Goal: Information Seeking & Learning: Check status

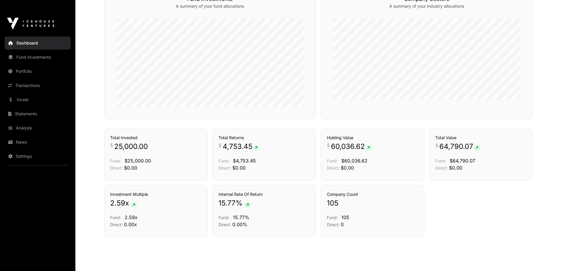
scroll to position [371, 0]
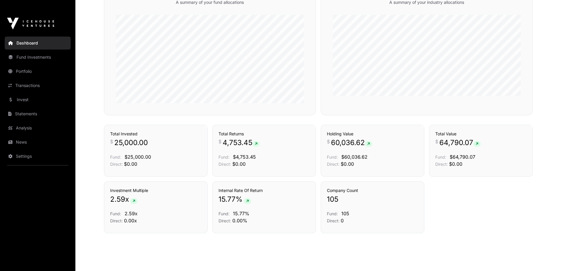
click at [34, 51] on link "Fund Investments" at bounding box center [38, 57] width 66 height 13
click at [31, 65] on link "Portfolio" at bounding box center [38, 71] width 66 height 13
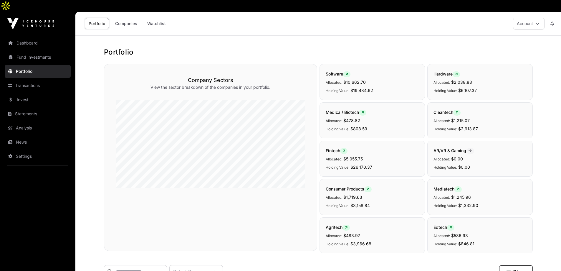
click at [31, 79] on link "Transactions" at bounding box center [38, 85] width 66 height 13
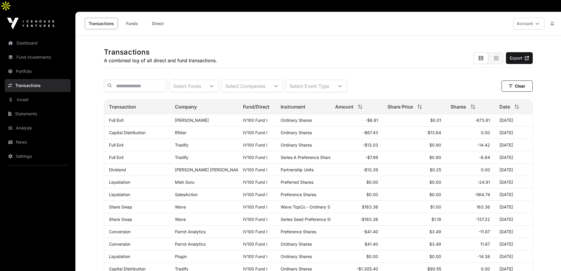
click at [506, 103] on span "Date" at bounding box center [505, 106] width 11 height 7
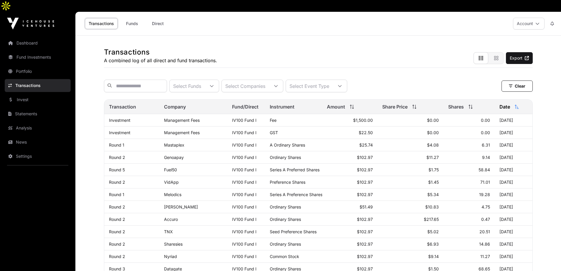
click at [506, 103] on span "Date" at bounding box center [505, 106] width 11 height 7
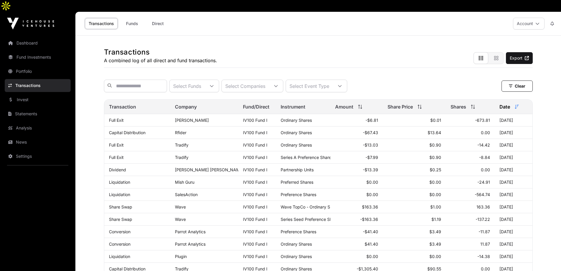
click at [28, 107] on link "Statements" at bounding box center [38, 113] width 66 height 13
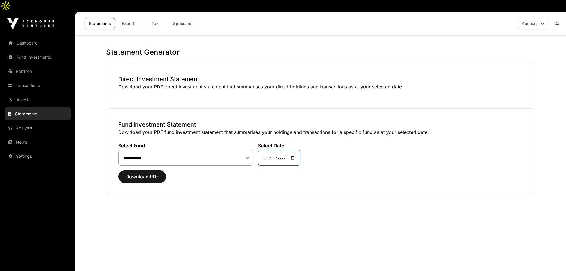
click at [292, 150] on input "**********" at bounding box center [279, 158] width 42 height 16
click at [296, 150] on input "**********" at bounding box center [279, 158] width 42 height 16
type input "**********"
click at [31, 121] on link "Analysis" at bounding box center [38, 127] width 66 height 13
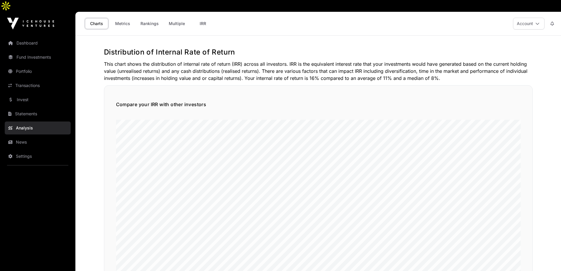
click at [32, 65] on link "Portfolio" at bounding box center [38, 71] width 66 height 13
click at [29, 51] on link "Fund Investments" at bounding box center [38, 57] width 66 height 13
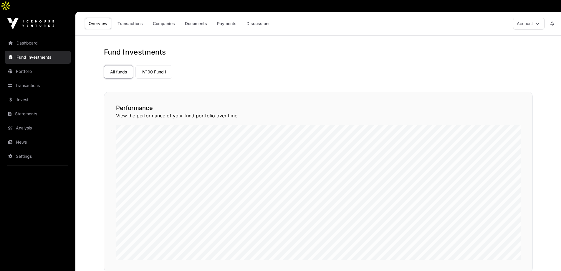
click at [29, 37] on link "Dashboard" at bounding box center [38, 43] width 66 height 13
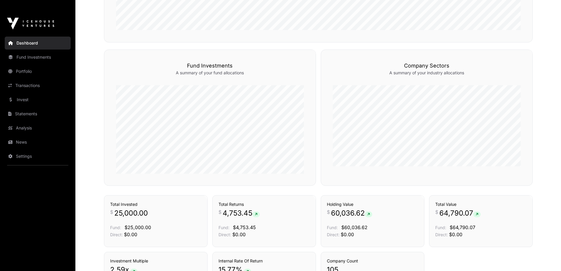
scroll to position [371, 0]
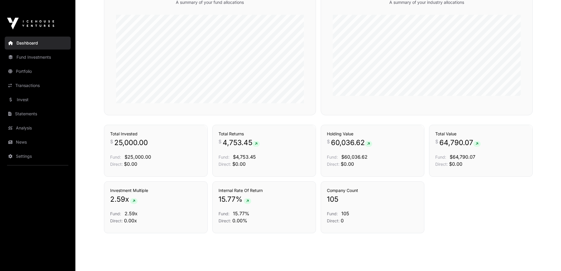
click at [26, 51] on link "Fund Investments" at bounding box center [38, 57] width 66 height 13
